Goal: Information Seeking & Learning: Learn about a topic

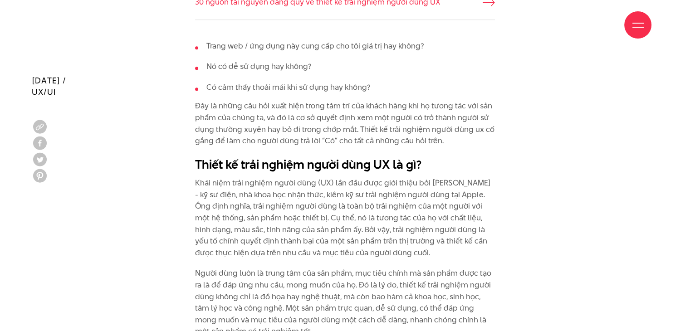
scroll to position [861, 0]
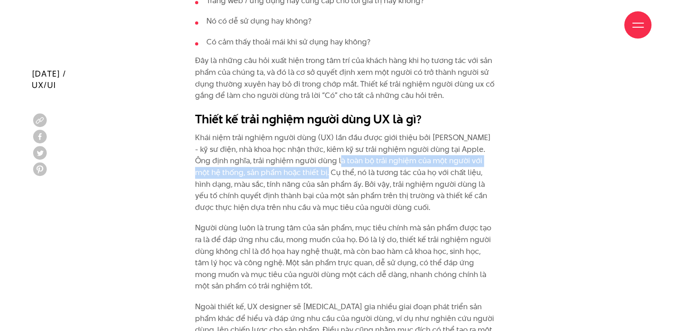
drag, startPoint x: 338, startPoint y: 160, endPoint x: 312, endPoint y: 167, distance: 27.4
click at [312, 167] on p "Khái niệm trải nghiệm người dùng (UX) lần đầu được giới thiệu bởi [PERSON_NAME]…" at bounding box center [345, 172] width 300 height 81
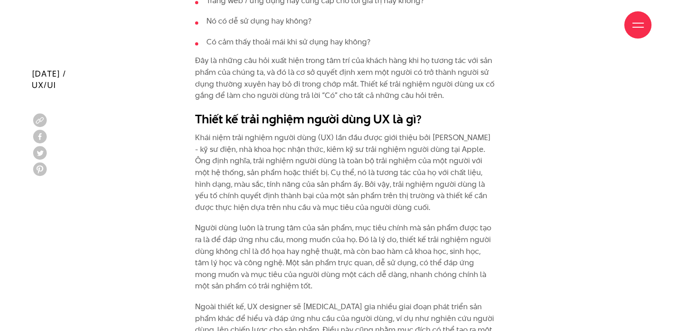
click at [327, 159] on p "Khái niệm trải nghiệm người dùng (UX) lần đầu được giới thiệu bởi [PERSON_NAME]…" at bounding box center [345, 172] width 300 height 81
drag, startPoint x: 347, startPoint y: 188, endPoint x: 500, endPoint y: 187, distance: 152.8
drag, startPoint x: 257, startPoint y: 193, endPoint x: 243, endPoint y: 194, distance: 14.5
click at [256, 193] on p "Khái niệm trải nghiệm người dùng (UX) lần đầu được giới thiệu bởi [PERSON_NAME]…" at bounding box center [345, 172] width 300 height 81
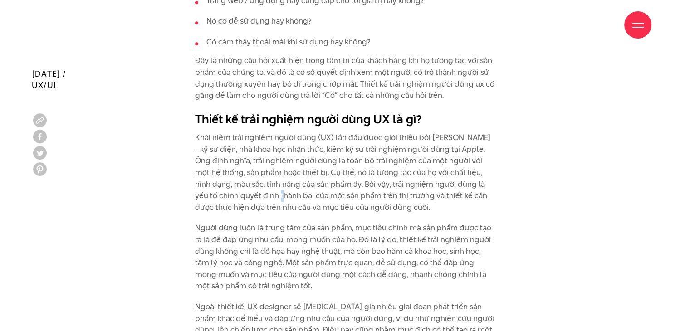
drag, startPoint x: 196, startPoint y: 192, endPoint x: 499, endPoint y: 207, distance: 303.2
click at [334, 206] on p "Khái niệm trải nghiệm người dùng (UX) lần đầu được giới thiệu bởi [PERSON_NAME]…" at bounding box center [345, 172] width 300 height 81
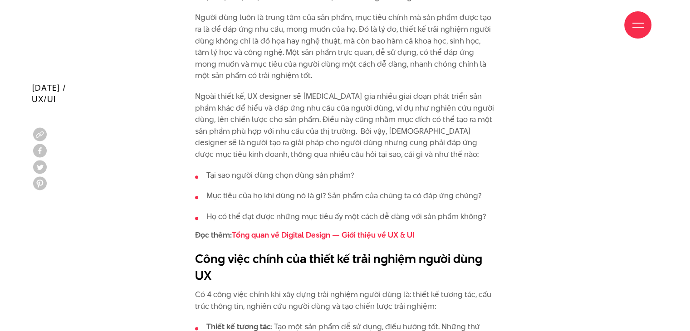
scroll to position [1088, 0]
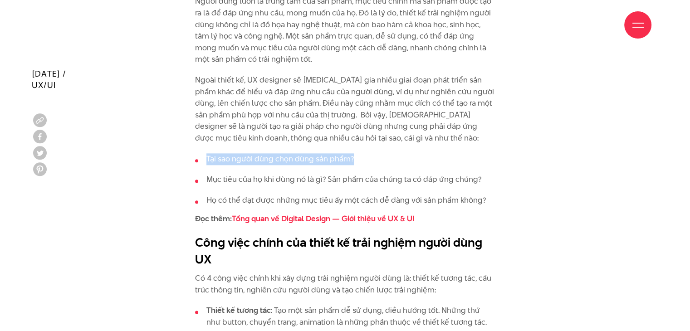
drag, startPoint x: 207, startPoint y: 157, endPoint x: 354, endPoint y: 155, distance: 146.5
click at [354, 155] on li "Tại sao người dùng chọn dùng sản phẩm?" at bounding box center [345, 159] width 300 height 12
click at [339, 153] on li "Tại sao người dùng chọn dùng sản phẩm?" at bounding box center [345, 159] width 300 height 12
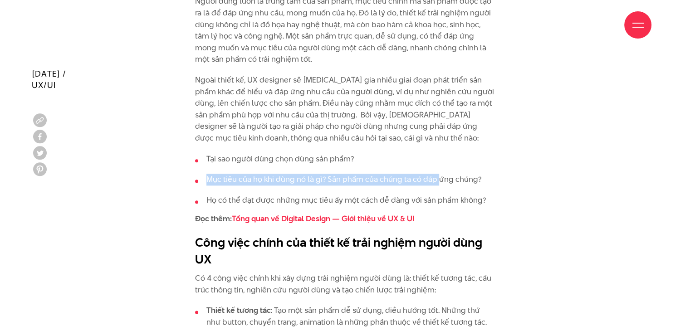
drag, startPoint x: 204, startPoint y: 178, endPoint x: 437, endPoint y: 171, distance: 233.6
click at [437, 171] on ul "Tại sao người dùng chọn dùng sản phẩm? Mục tiêu của họ khi dùng nó là gì? Sản p…" at bounding box center [345, 179] width 300 height 53
click at [383, 180] on li "Mục tiêu của họ khi dùng nó là gì? Sản phẩm của chúng ta có đáp ứng chúng?" at bounding box center [345, 180] width 300 height 12
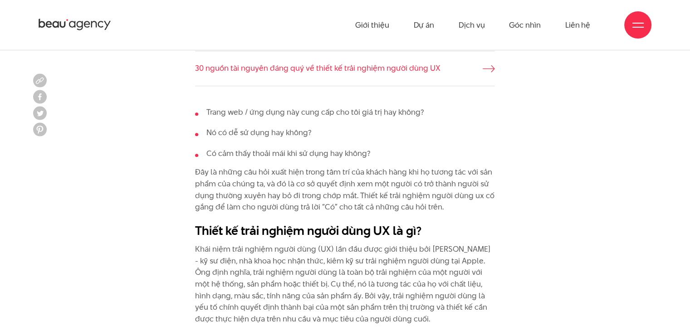
scroll to position [680, 0]
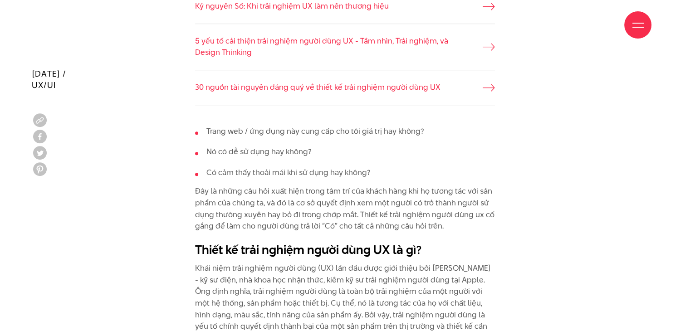
scroll to position [816, 0]
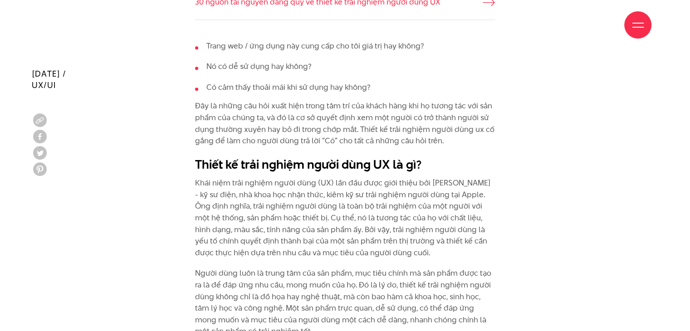
click at [325, 213] on p "Khái niệm trải nghiệm người dùng (UX) lần đầu được giới thiệu bởi [PERSON_NAME]…" at bounding box center [345, 217] width 300 height 81
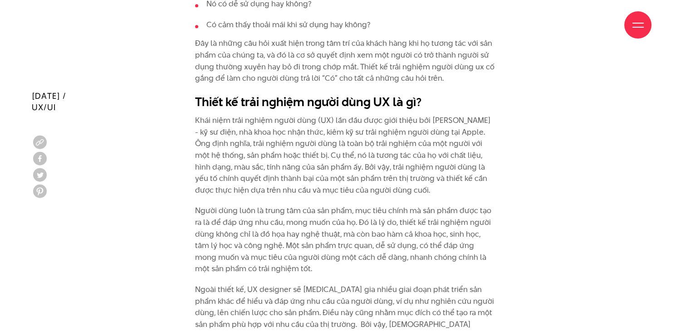
scroll to position [907, 0]
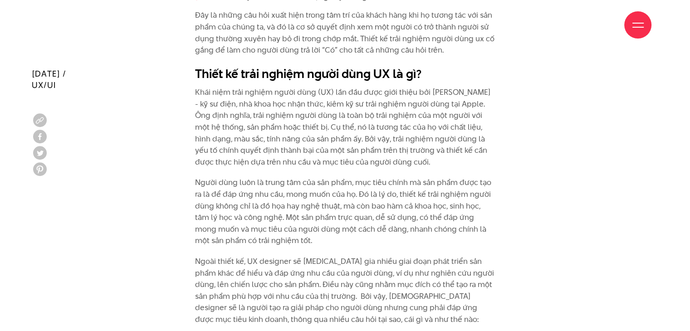
click at [283, 120] on p "Khái niệm trải nghiệm người dùng (UX) lần đầu được giới thiệu bởi [PERSON_NAME]…" at bounding box center [345, 127] width 300 height 81
drag, startPoint x: 376, startPoint y: 139, endPoint x: 419, endPoint y: 159, distance: 47.2
click at [419, 159] on p "Khái niệm trải nghiệm người dùng (UX) lần đầu được giới thiệu bởi [PERSON_NAME]…" at bounding box center [345, 127] width 300 height 81
click at [414, 156] on p "Khái niệm trải nghiệm người dùng (UX) lần đầu được giới thiệu bởi [PERSON_NAME]…" at bounding box center [345, 127] width 300 height 81
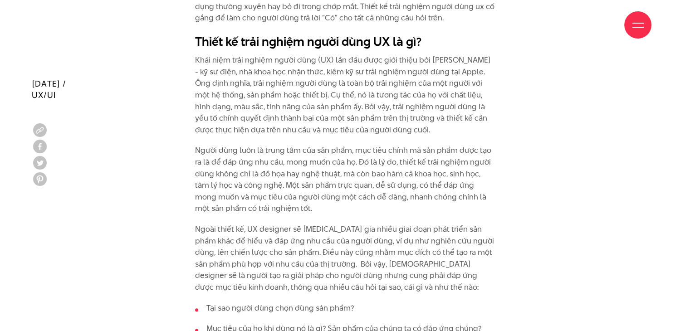
scroll to position [952, 0]
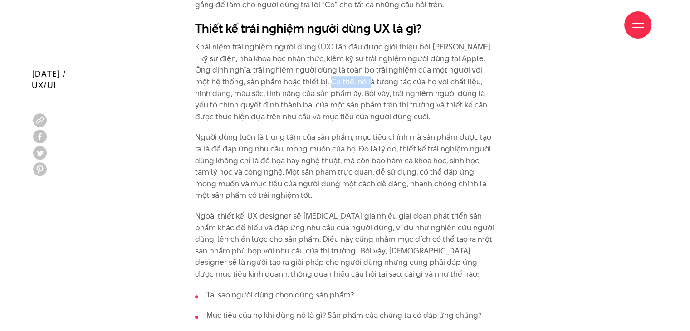
drag, startPoint x: 319, startPoint y: 84, endPoint x: 369, endPoint y: 90, distance: 50.7
click at [355, 83] on p "Khái niệm trải nghiệm người dùng (UX) lần đầu được giới thiệu bởi [PERSON_NAME]…" at bounding box center [345, 81] width 300 height 81
click at [410, 93] on p "Khái niệm trải nghiệm người dùng (UX) lần đầu được giới thiệu bởi [PERSON_NAME]…" at bounding box center [345, 81] width 300 height 81
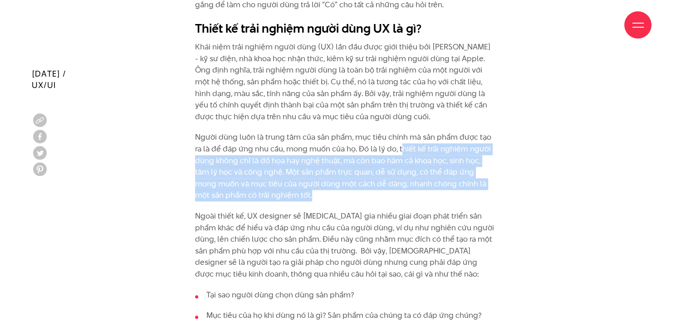
drag, startPoint x: 401, startPoint y: 147, endPoint x: 323, endPoint y: 197, distance: 92.7
click at [323, 197] on p "Người dùng luôn là trung tâm của sản phẩm, mục tiêu chính mà sản phẩm được tạo …" at bounding box center [345, 166] width 300 height 70
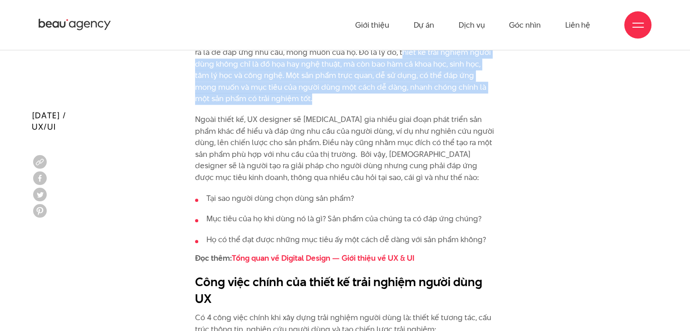
scroll to position [1043, 0]
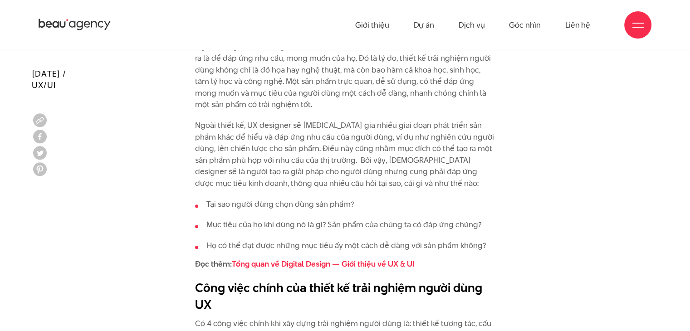
click at [295, 120] on p "Ngoài thiết kế, UX designer sẽ [MEDICAL_DATA] gia nhiều giai đoạn phát triển sả…" at bounding box center [345, 155] width 300 height 70
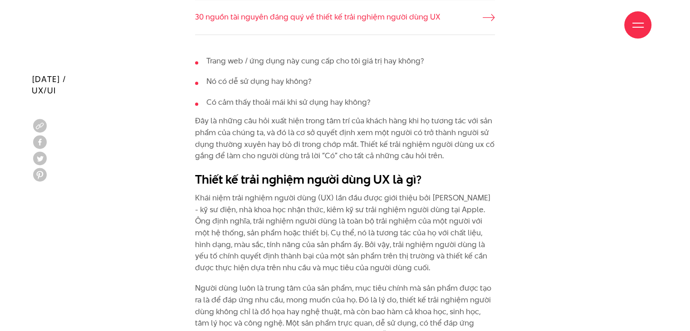
scroll to position [816, 0]
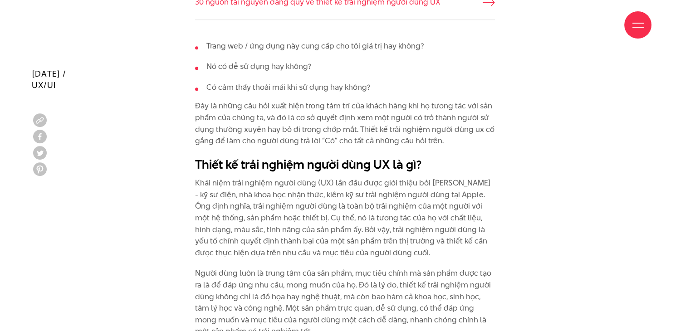
drag, startPoint x: 374, startPoint y: 229, endPoint x: 416, endPoint y: 248, distance: 45.7
click at [416, 248] on p "Khái niệm trải nghiệm người dùng (UX) lần đầu được giới thiệu bởi [PERSON_NAME]…" at bounding box center [345, 217] width 300 height 81
copy p "trải nghiệm người dùng là yếu tố chính quyết định thành bại của một sản phẩm tr…"
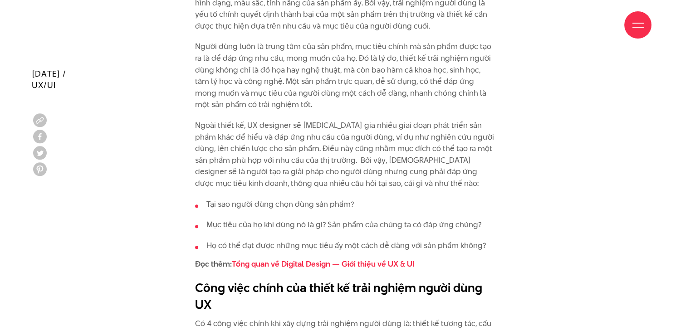
click at [271, 135] on p "Ngoài thiết kế, UX designer sẽ [MEDICAL_DATA] gia nhiều giai đoạn phát triển sả…" at bounding box center [345, 155] width 300 height 70
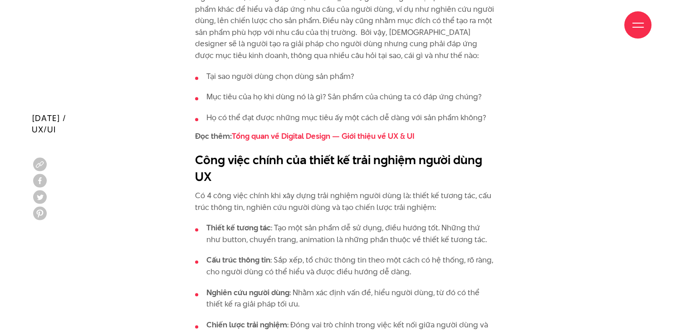
scroll to position [1269, 0]
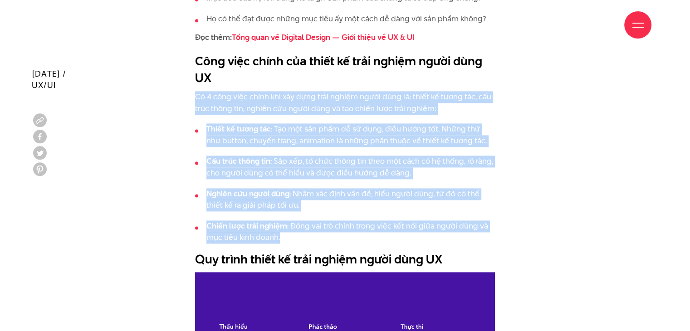
drag, startPoint x: 196, startPoint y: 92, endPoint x: 413, endPoint y: 238, distance: 261.8
copy div "Có 4 công việc chính khi xây dựng trải nghiệm người dùng là: thiết kế tương tác…"
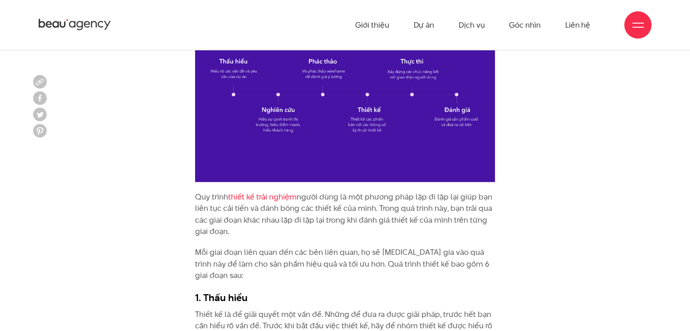
scroll to position [1496, 0]
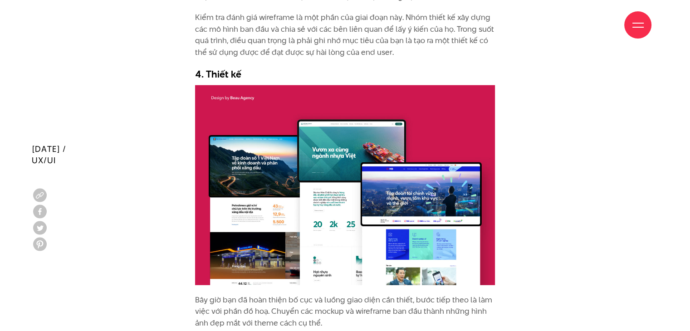
scroll to position [2584, 0]
